Goal: Transaction & Acquisition: Purchase product/service

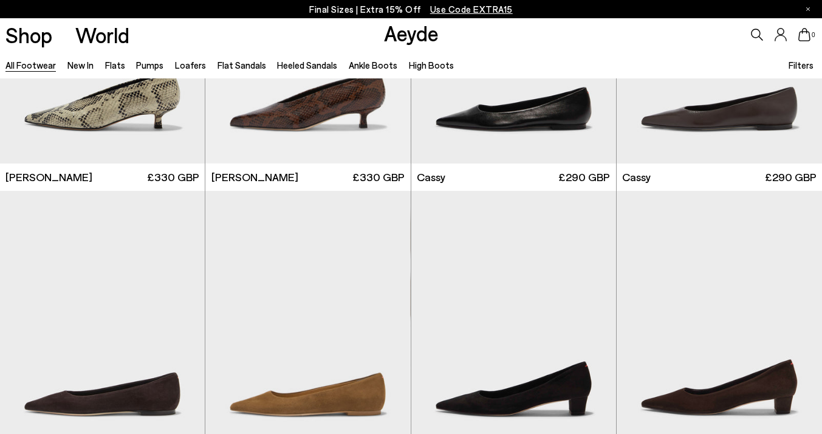
scroll to position [4163, 0]
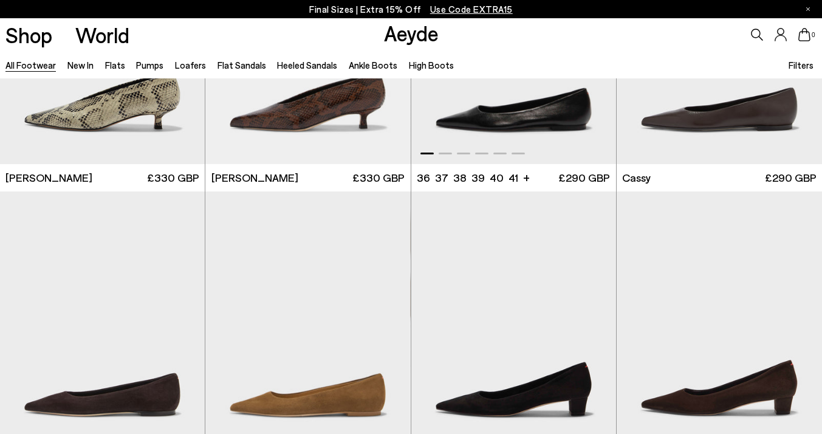
click at [472, 108] on img "1 / 6" at bounding box center [513, 35] width 205 height 258
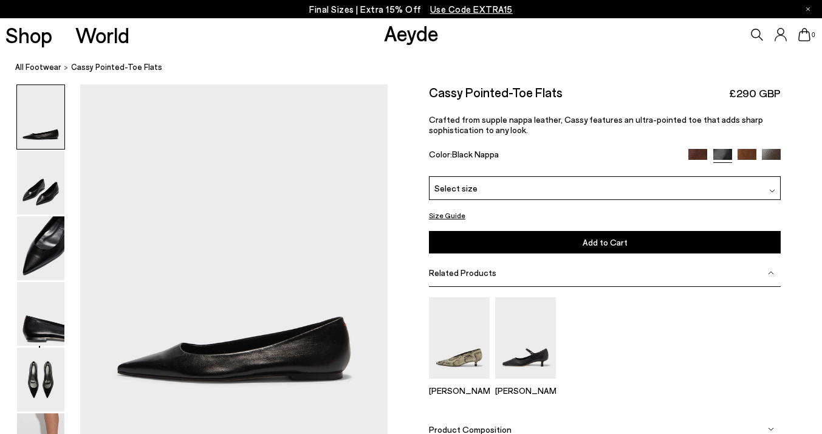
click at [647, 188] on div "Select size" at bounding box center [605, 188] width 352 height 24
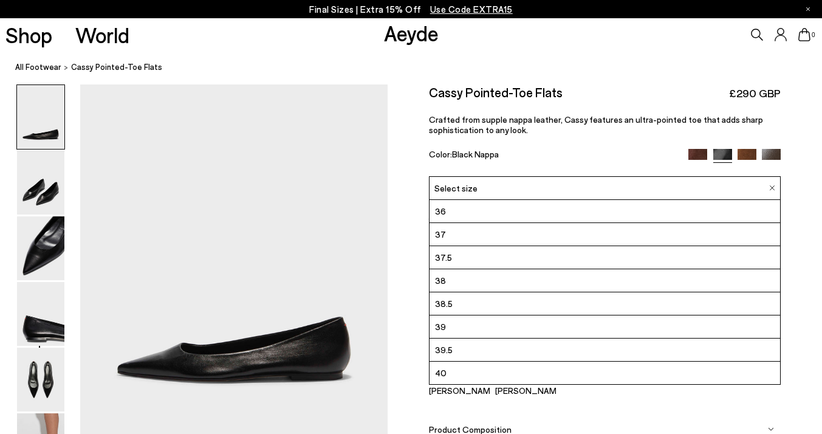
click at [552, 159] on div "Color: Black Nappa" at bounding box center [553, 156] width 249 height 14
